Goal: Find specific page/section: Find specific page/section

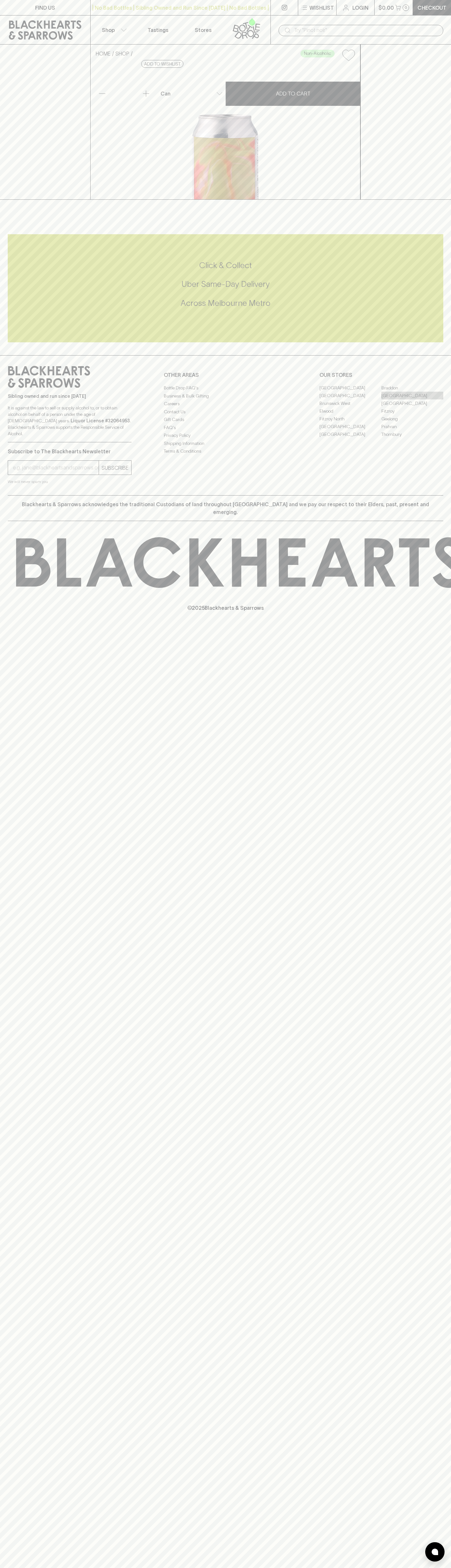
click at [413, 399] on link "[GEOGRAPHIC_DATA]" at bounding box center [413, 395] width 62 height 8
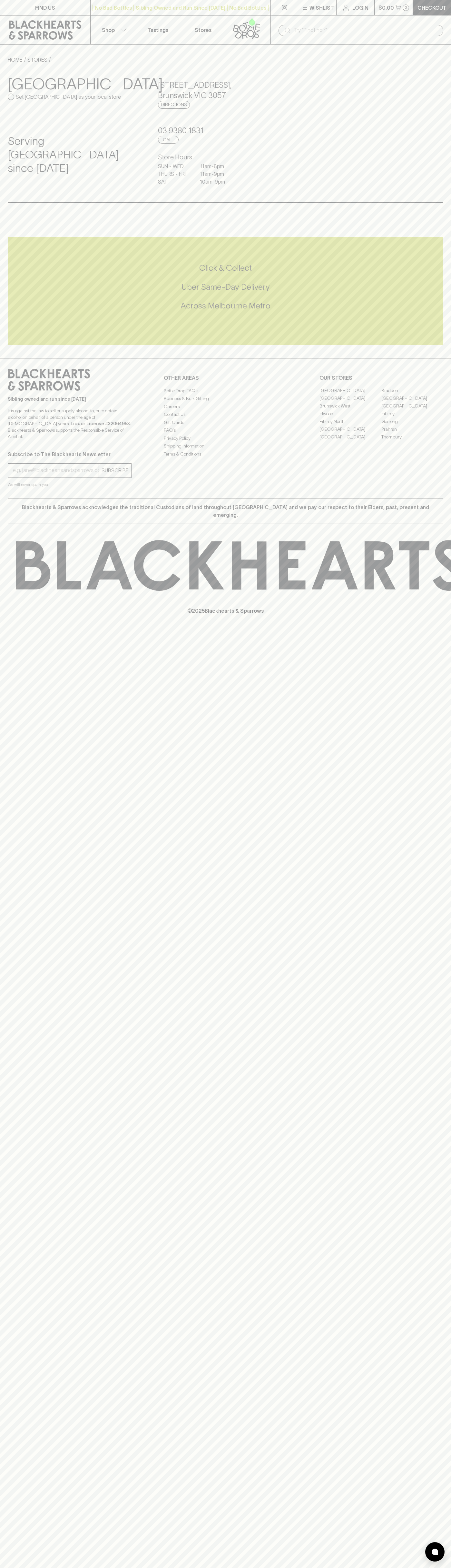
click at [443, 903] on div "FIND US | No Bad Bottles | Sibling Owned and Run Since 2006 | No Bad Bottles | …" at bounding box center [225, 784] width 451 height 1568
click at [139, 1568] on html "FIND US | No Bad Bottles | Sibling Owned and Run Since 2006 | No Bad Bottles | …" at bounding box center [225, 784] width 451 height 1568
click at [11, 648] on div "FIND US | No Bad Bottles | Sibling Owned and Run Since 2006 | No Bad Bottles | …" at bounding box center [225, 784] width 451 height 1568
